Goal: Navigation & Orientation: Find specific page/section

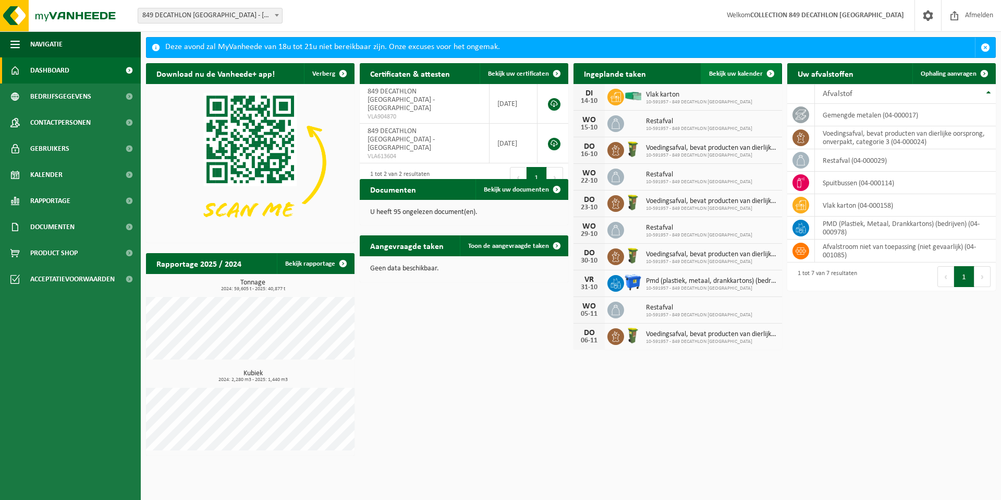
click at [749, 78] on link "Bekijk uw kalender" at bounding box center [741, 73] width 80 height 21
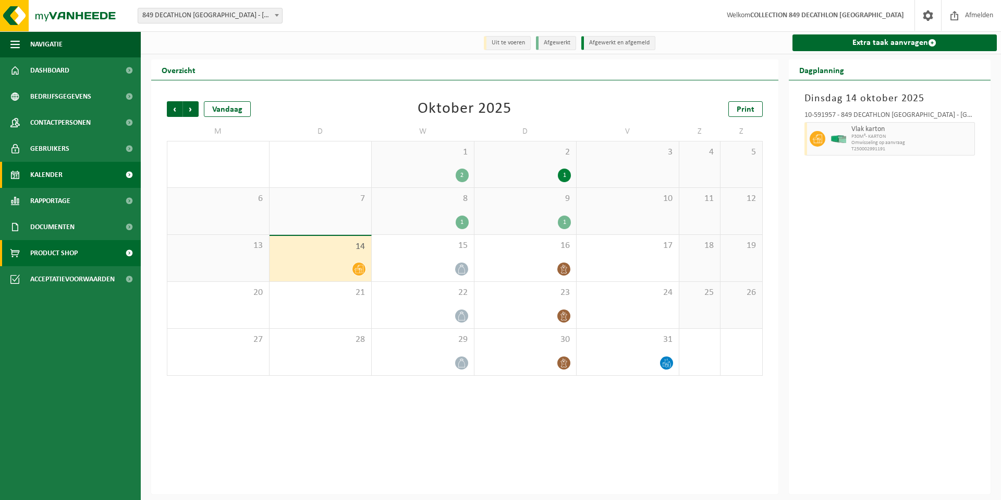
click at [51, 259] on span "Product Shop" at bounding box center [53, 253] width 47 height 26
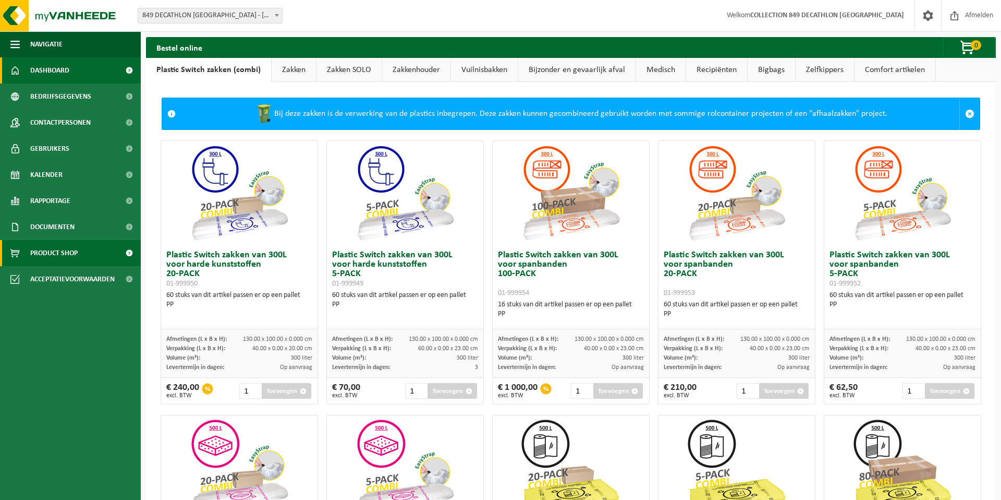
click at [75, 74] on link "Dashboard" at bounding box center [70, 70] width 141 height 26
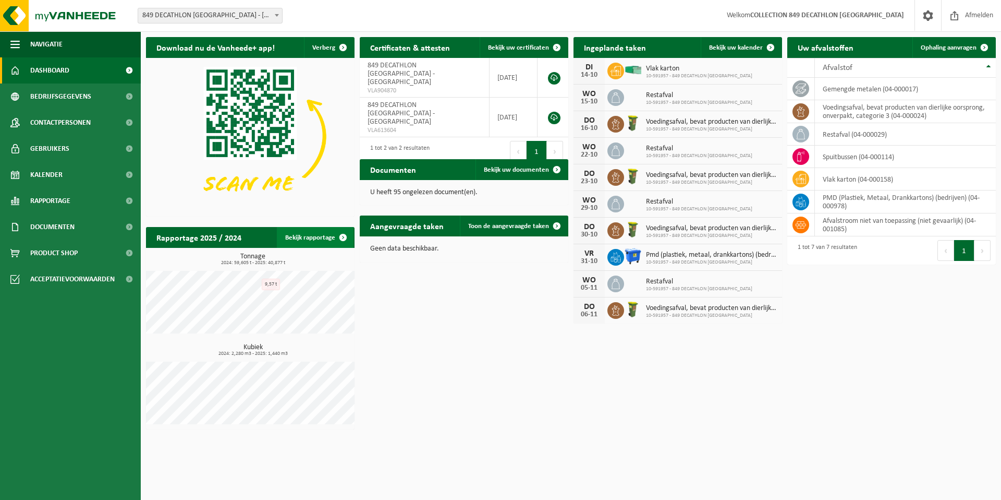
click at [323, 237] on link "Bekijk rapportage" at bounding box center [315, 237] width 77 height 21
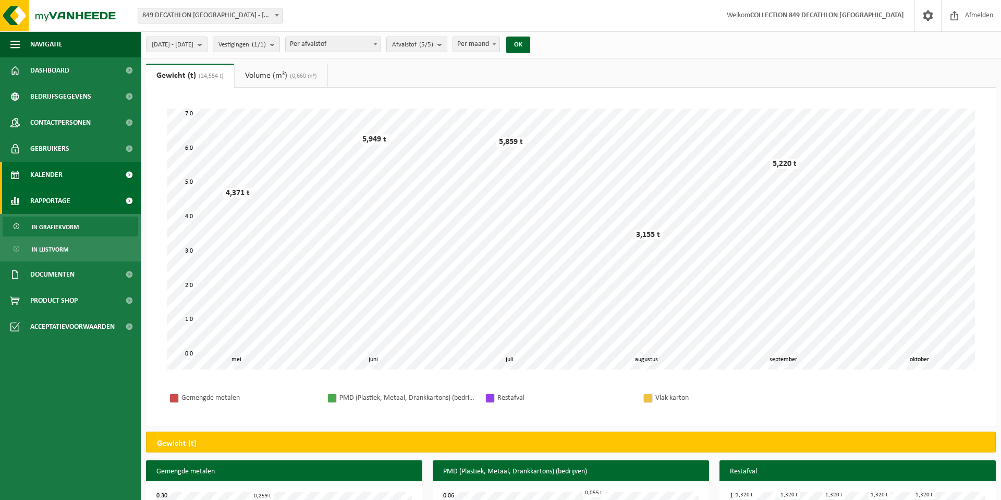
click at [79, 176] on link "Kalender" at bounding box center [70, 175] width 141 height 26
